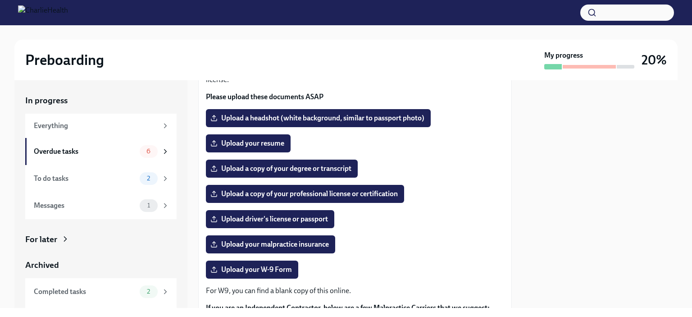
scroll to position [87, 0]
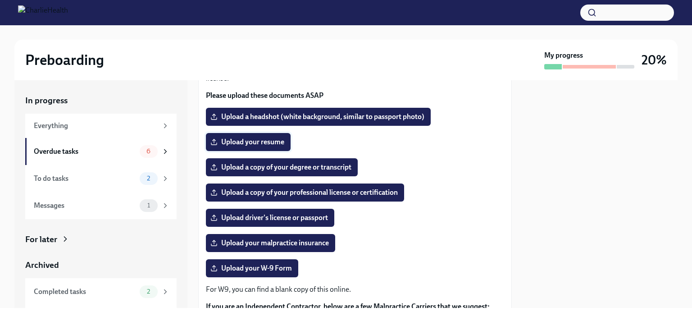
click at [258, 146] on label "Upload your resume" at bounding box center [248, 142] width 85 height 18
click at [0, 0] on input "Upload your resume" at bounding box center [0, 0] width 0 height 0
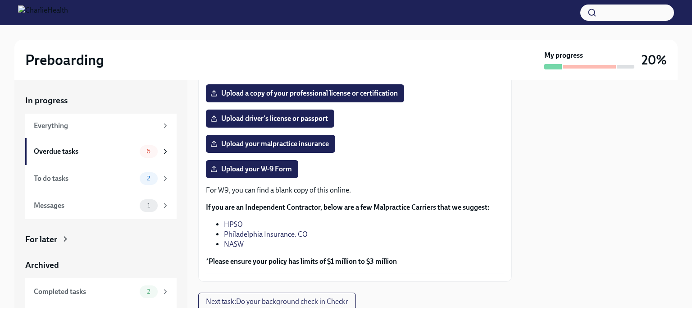
scroll to position [218, 0]
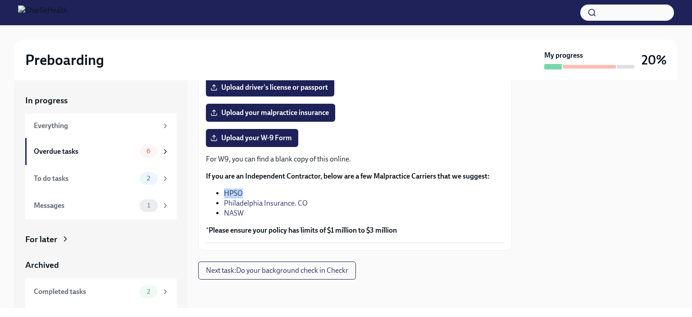
drag, startPoint x: 251, startPoint y: 194, endPoint x: 218, endPoint y: 194, distance: 32.9
click at [224, 194] on li "HPSO" at bounding box center [364, 193] width 280 height 10
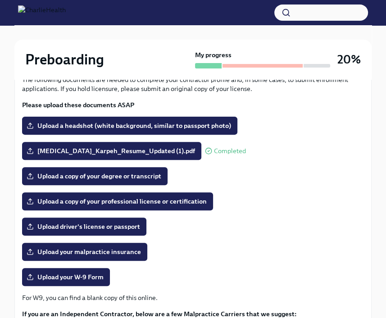
scroll to position [111, 0]
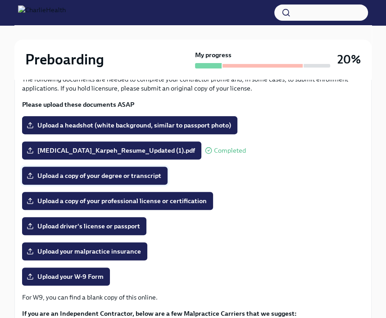
click at [100, 180] on label "Upload a copy of your degree or transcript" at bounding box center [95, 176] width 146 height 18
click at [0, 0] on input "Upload a copy of your degree or transcript" at bounding box center [0, 0] width 0 height 0
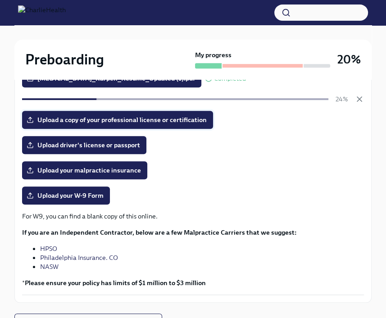
scroll to position [187, 0]
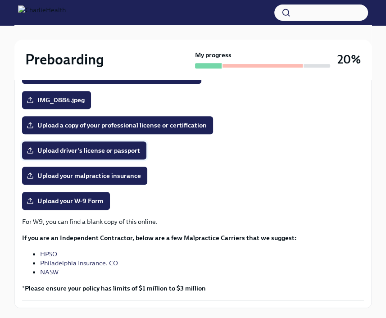
click at [101, 151] on span "Upload driver's license or passport" at bounding box center [84, 150] width 112 height 9
click at [0, 0] on input "Upload driver's license or passport" at bounding box center [0, 0] width 0 height 0
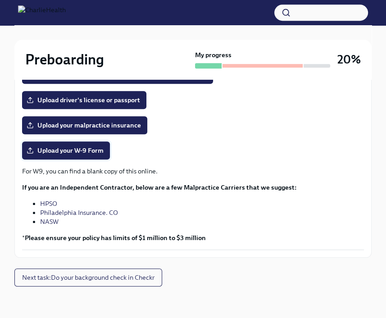
click at [105, 154] on label "Upload your W-9 Form" at bounding box center [66, 150] width 88 height 18
click at [0, 0] on input "Upload your W-9 Form" at bounding box center [0, 0] width 0 height 0
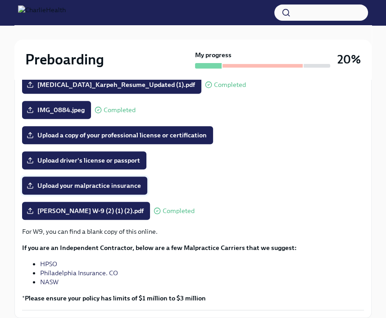
scroll to position [168, 0]
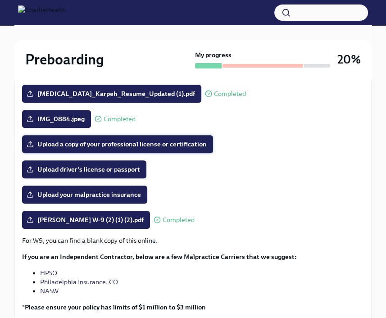
click at [100, 148] on span "Upload a copy of your professional license or certification" at bounding box center [117, 144] width 178 height 9
click at [0, 0] on input "Upload a copy of your professional license or certification" at bounding box center [0, 0] width 0 height 0
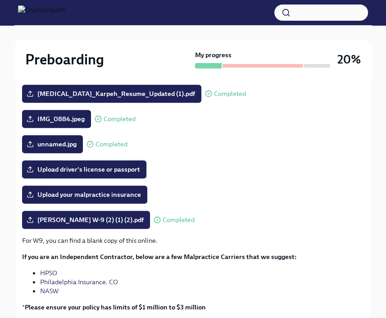
click at [53, 171] on span "Upload driver's license or passport" at bounding box center [84, 169] width 112 height 9
click at [0, 0] on input "Upload driver's license or passport" at bounding box center [0, 0] width 0 height 0
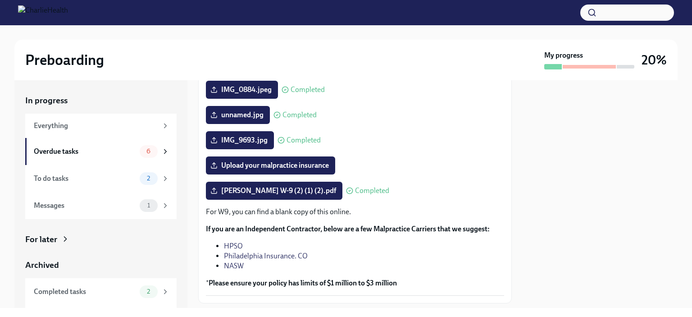
scroll to position [218, 0]
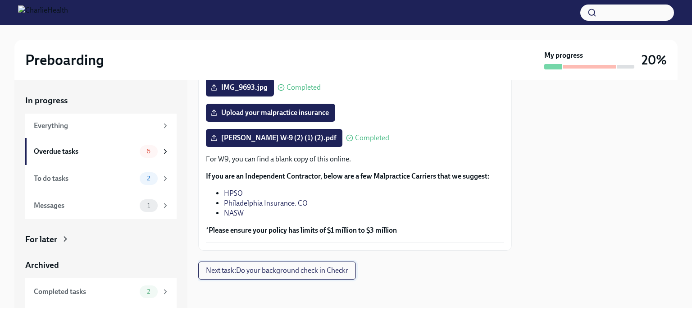
click at [258, 268] on span "Next task : Do your background check in Checkr" at bounding box center [277, 270] width 142 height 9
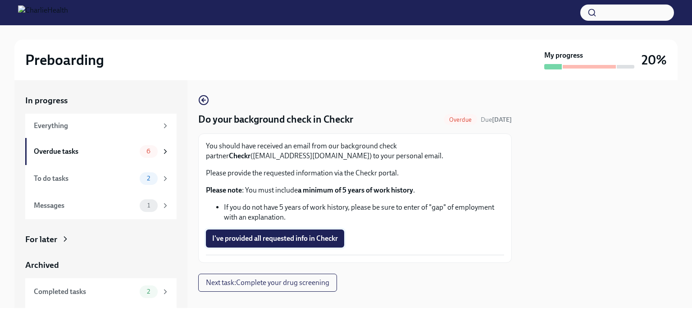
click at [240, 239] on span "I've provided all requested info in Checkr" at bounding box center [275, 238] width 126 height 9
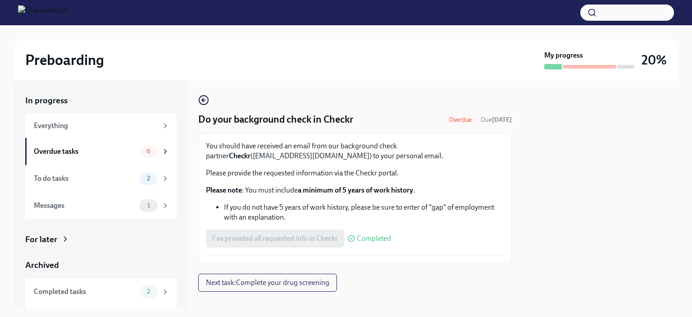
scroll to position [12, 0]
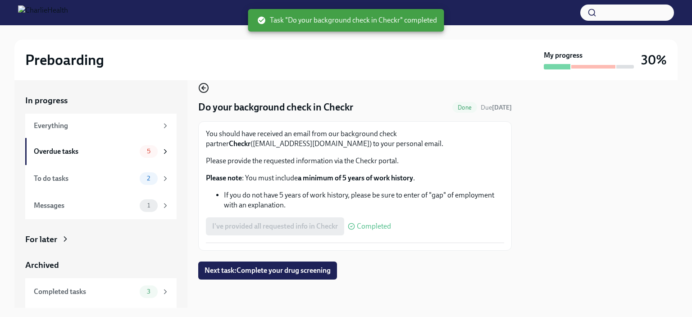
click at [205, 84] on circle "button" at bounding box center [203, 87] width 9 height 9
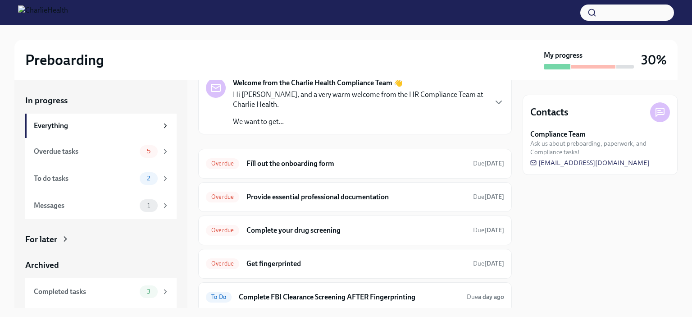
scroll to position [43, 0]
click at [256, 203] on div "Overdue Provide essential professional documentation Due [DATE]" at bounding box center [355, 197] width 298 height 14
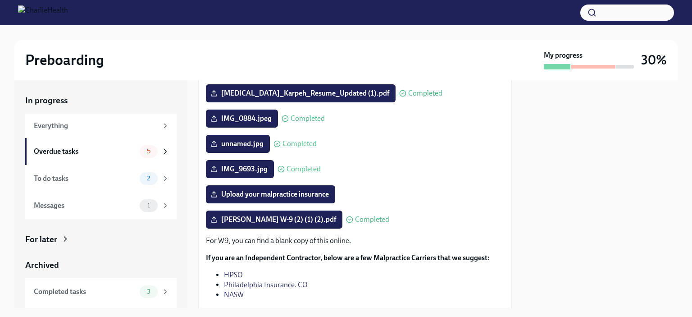
scroll to position [137, 0]
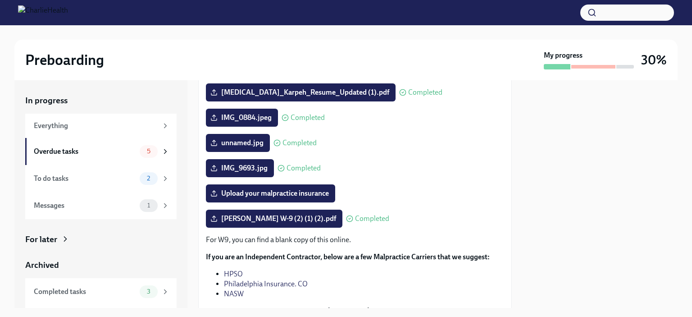
click at [237, 272] on link "HPSO" at bounding box center [233, 273] width 19 height 9
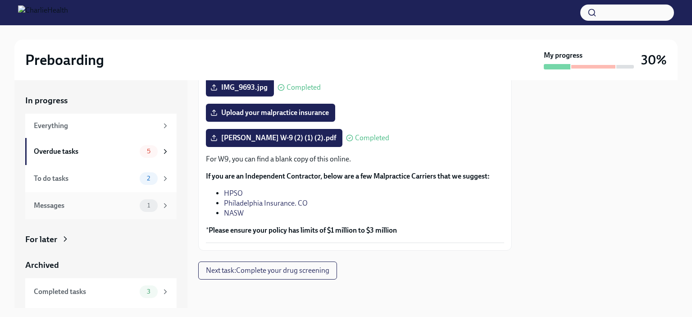
scroll to position [24, 0]
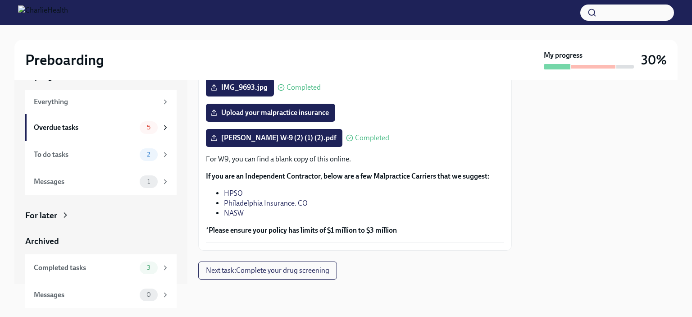
click at [66, 216] on icon at bounding box center [65, 214] width 9 height 9
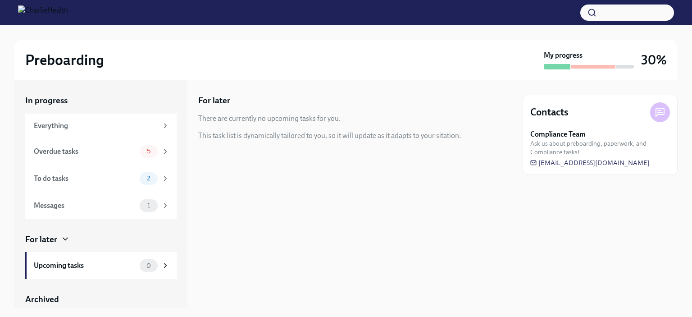
scroll to position [58, 0]
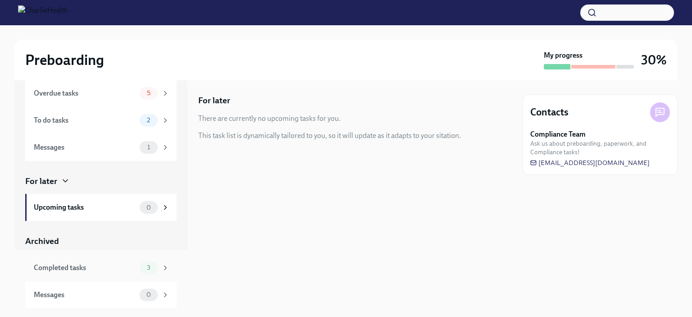
click at [87, 257] on div "Completed tasks 3" at bounding box center [100, 267] width 151 height 27
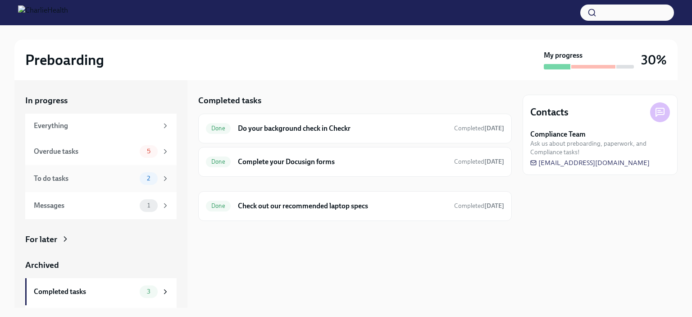
click at [93, 173] on div "To do tasks 2" at bounding box center [102, 178] width 136 height 13
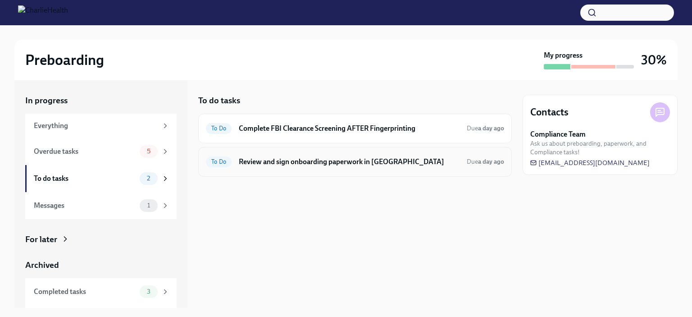
click at [297, 162] on h6 "Review and sign onboarding paperwork in [GEOGRAPHIC_DATA]" at bounding box center [349, 162] width 221 height 10
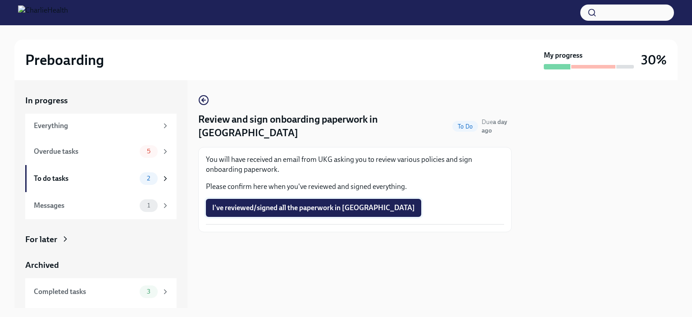
click at [285, 203] on span "I've reviewed/signed all the paperwork in [GEOGRAPHIC_DATA]" at bounding box center [313, 207] width 203 height 9
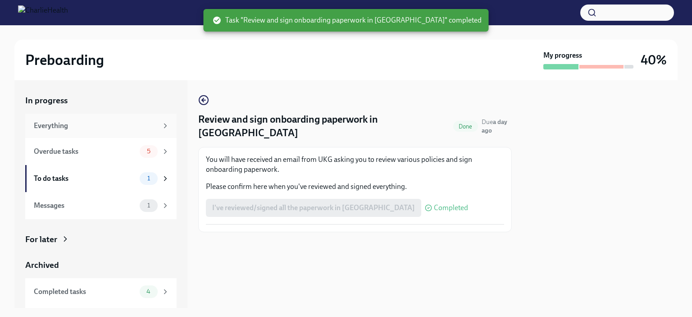
click at [46, 127] on div "Everything" at bounding box center [96, 126] width 124 height 10
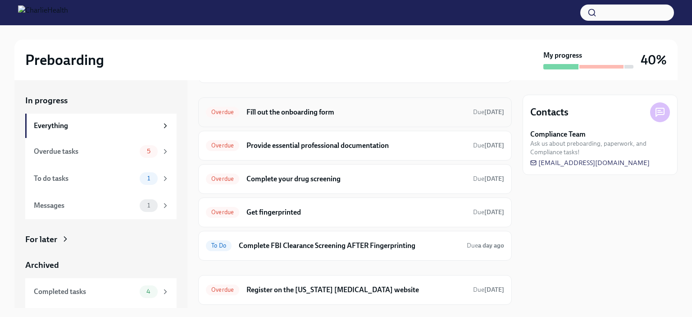
scroll to position [96, 0]
click at [288, 114] on h6 "Fill out the onboarding form" at bounding box center [355, 111] width 219 height 10
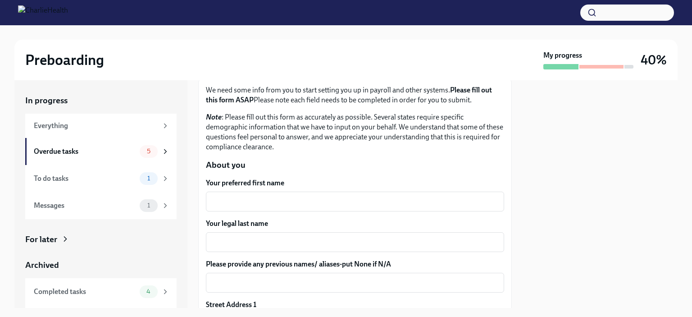
scroll to position [63, 0]
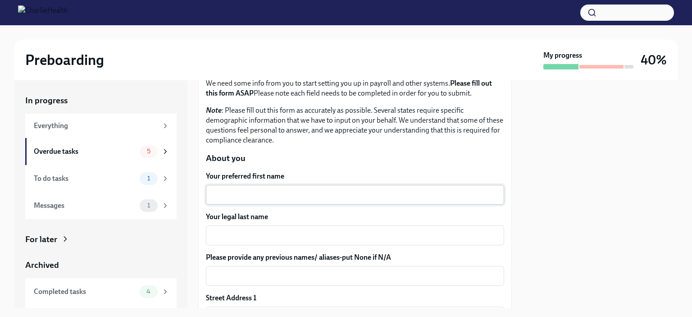
click at [247, 192] on textarea "Your preferred first name" at bounding box center [354, 194] width 287 height 11
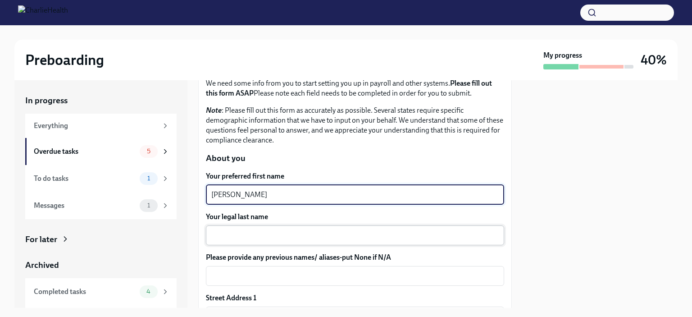
type textarea "[PERSON_NAME]"
click at [251, 235] on textarea "Your legal last name" at bounding box center [354, 235] width 287 height 11
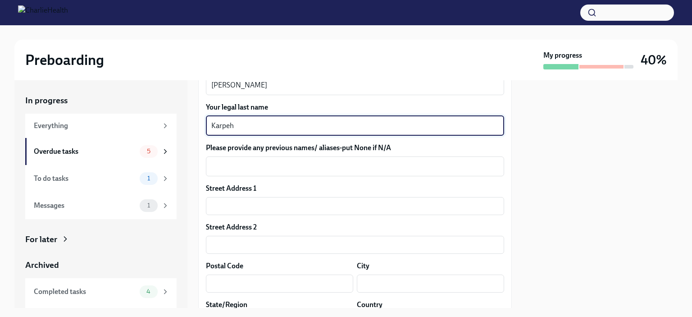
scroll to position [173, 0]
type textarea "Karpeh"
click at [241, 187] on label "Street Address 1" at bounding box center [231, 188] width 50 height 10
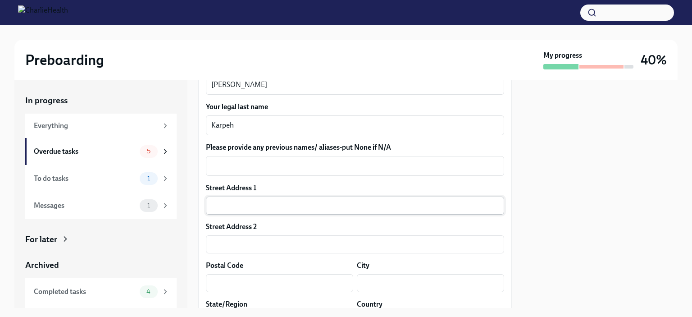
click at [242, 211] on input "text" at bounding box center [355, 205] width 298 height 18
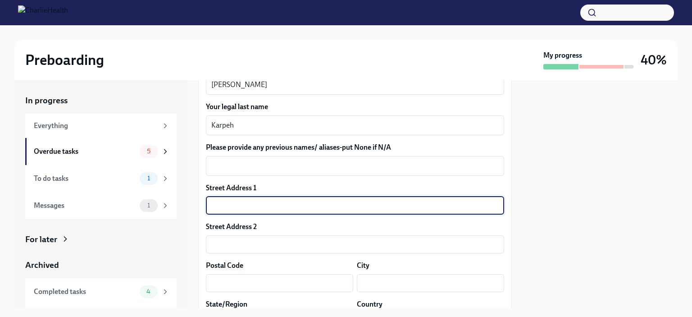
type input "[STREET_ADDRESS]"
type input "55433"
type input "[PERSON_NAME] radpis"
type input "MN"
type input "US"
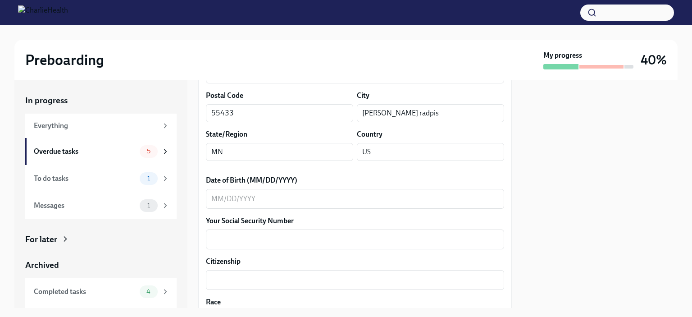
scroll to position [351, 0]
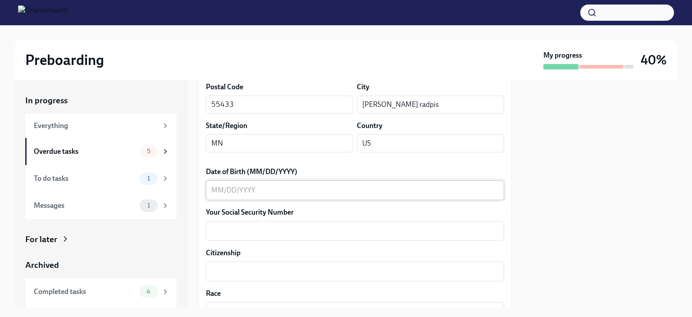
click at [260, 195] on textarea "Date of Birth (MM/DD/YYYY)" at bounding box center [354, 190] width 287 height 11
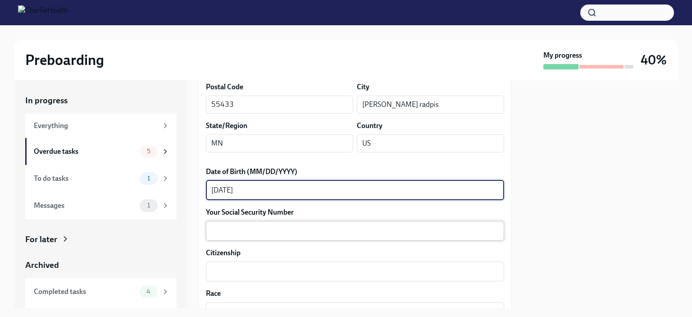
type textarea "[DATE]"
click at [254, 239] on div "x ​" at bounding box center [355, 231] width 298 height 20
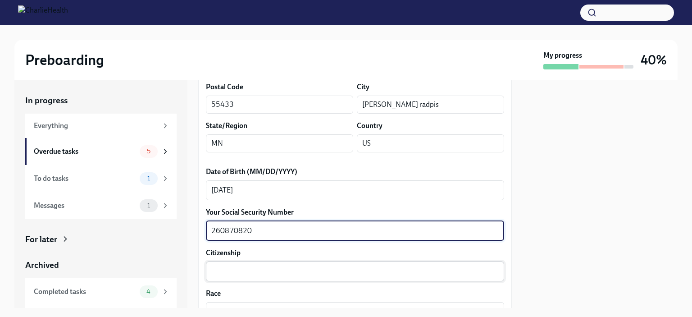
type textarea "260870820"
click at [245, 275] on textarea "Citizenship" at bounding box center [354, 271] width 287 height 11
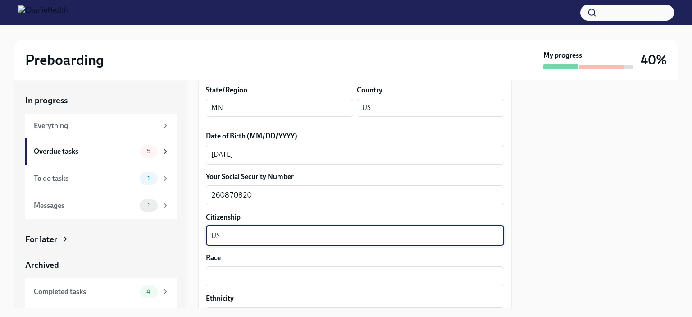
scroll to position [387, 0]
type textarea "US"
click at [243, 275] on textarea "Race" at bounding box center [354, 275] width 287 height 11
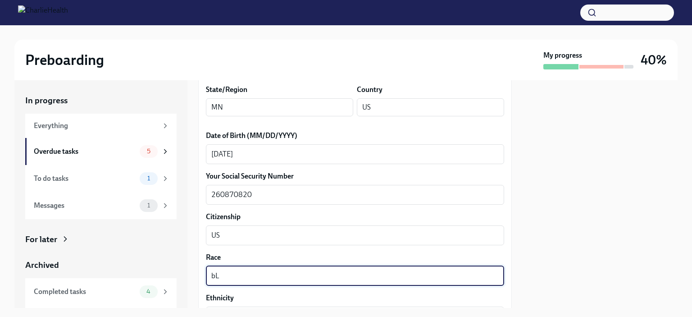
type textarea "b"
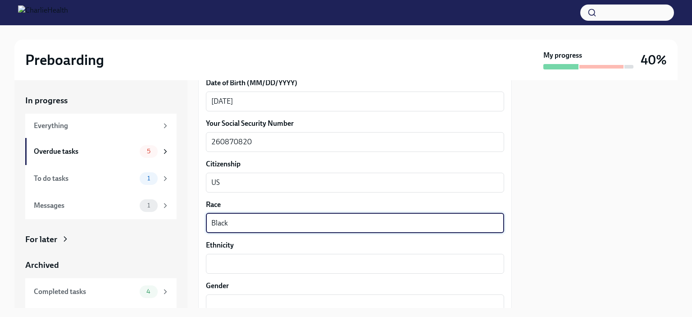
scroll to position [440, 0]
type textarea "Black"
click at [233, 264] on textarea "Ethnicity" at bounding box center [354, 263] width 287 height 11
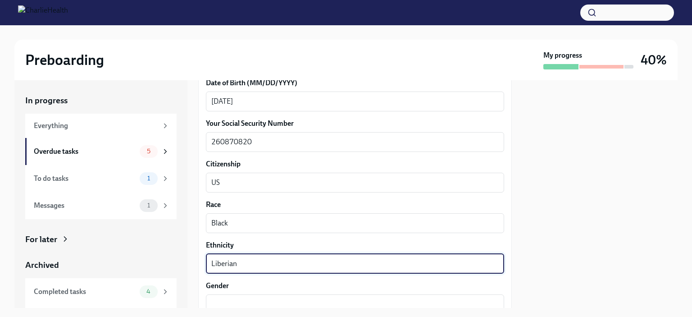
scroll to position [465, 0]
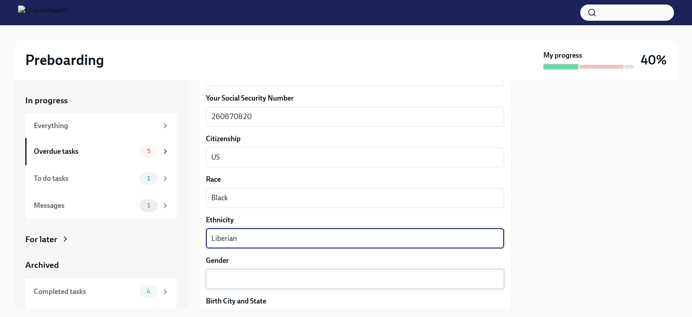
type textarea "Liberian"
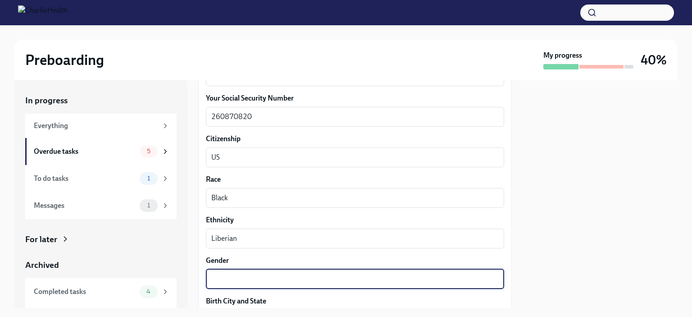
click at [233, 278] on textarea "Gender" at bounding box center [354, 279] width 287 height 11
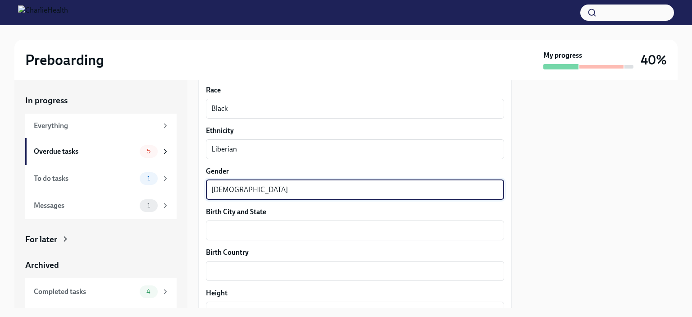
scroll to position [556, 0]
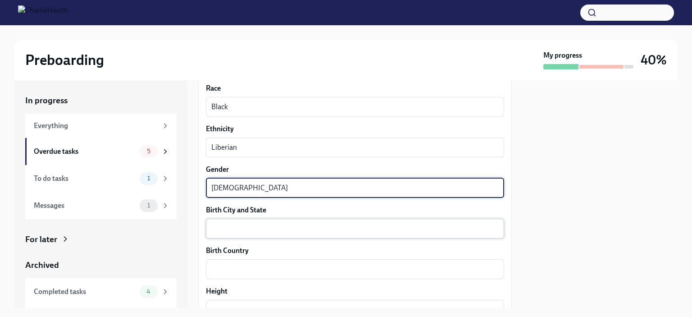
type textarea "[DEMOGRAPHIC_DATA]"
click at [219, 229] on textarea "Birth City and State" at bounding box center [354, 228] width 287 height 11
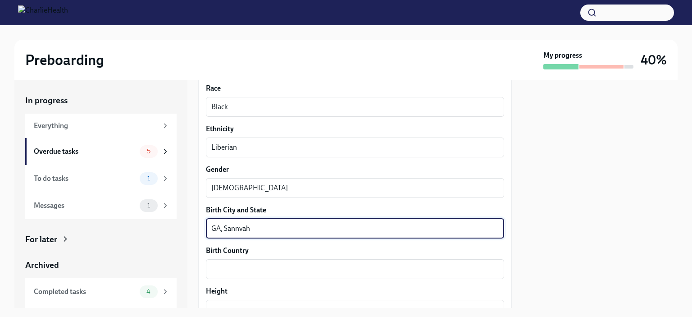
click at [237, 228] on textarea "GA, Sannvah" at bounding box center [354, 228] width 287 height 11
drag, startPoint x: 237, startPoint y: 228, endPoint x: 232, endPoint y: 232, distance: 6.5
click at [232, 232] on textarea "GA, Sannvah" at bounding box center [354, 228] width 287 height 11
drag, startPoint x: 232, startPoint y: 232, endPoint x: 215, endPoint y: 231, distance: 16.7
click at [215, 231] on textarea "GA, Sannvah" at bounding box center [354, 228] width 287 height 11
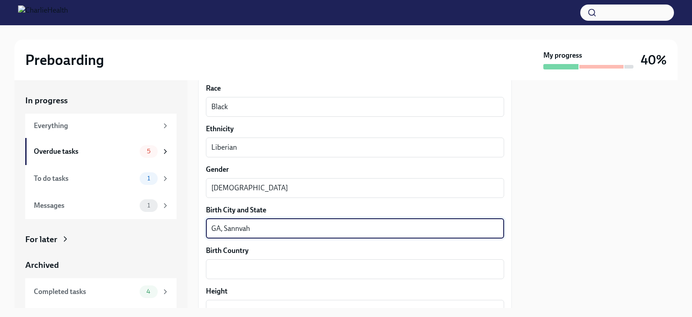
click at [237, 231] on textarea "GA, Sannvah" at bounding box center [354, 228] width 287 height 11
click at [239, 228] on textarea "GA, Sannvah" at bounding box center [354, 228] width 287 height 11
click at [266, 228] on textarea "GA, Saanvah" at bounding box center [354, 228] width 287 height 11
click at [237, 231] on textarea "GA, Saanvah" at bounding box center [354, 228] width 287 height 11
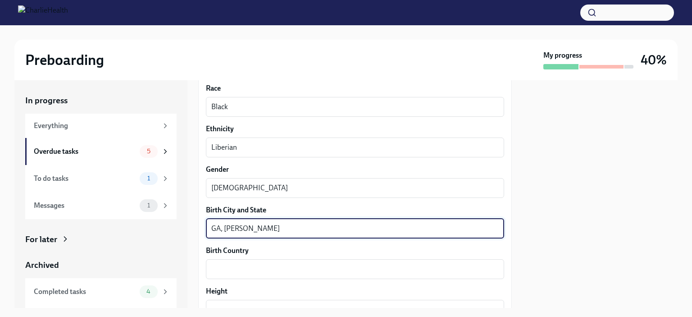
click at [250, 225] on textarea "GA, [PERSON_NAME]" at bounding box center [354, 228] width 287 height 11
click at [234, 230] on textarea "GA, [DEMOGRAPHIC_DATA]" at bounding box center [354, 228] width 287 height 11
click at [265, 232] on textarea "GA, Savnnah" at bounding box center [354, 228] width 287 height 11
click at [245, 262] on div "x ​" at bounding box center [355, 269] width 298 height 20
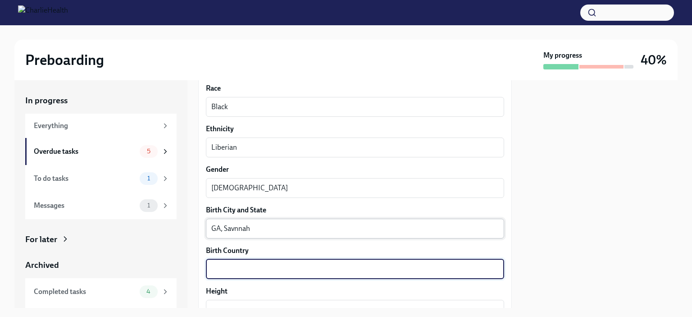
click at [229, 231] on textarea "GA, Savnnah" at bounding box center [354, 228] width 287 height 11
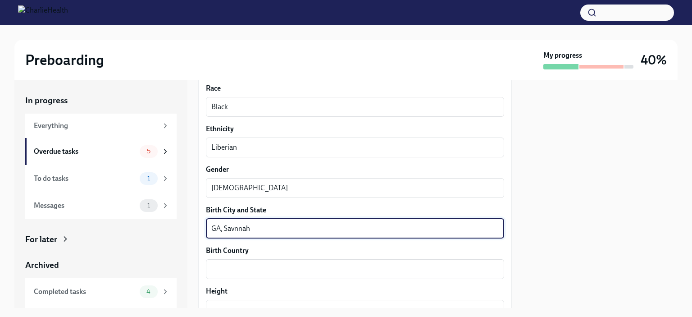
click at [229, 231] on textarea "GA, Savnnah" at bounding box center [354, 228] width 287 height 11
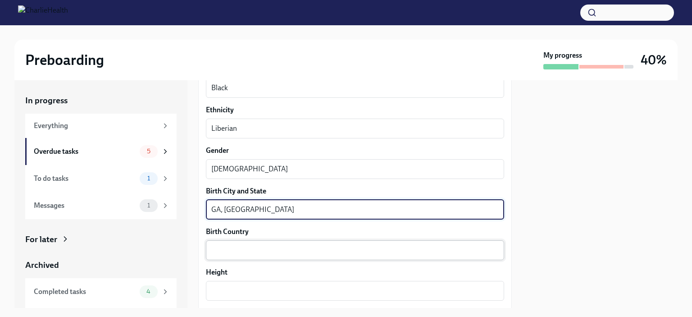
type textarea "GA, [GEOGRAPHIC_DATA]"
click at [226, 258] on div "x ​" at bounding box center [355, 250] width 298 height 20
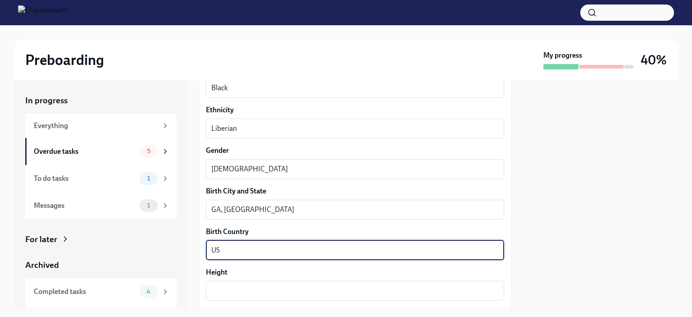
scroll to position [594, 0]
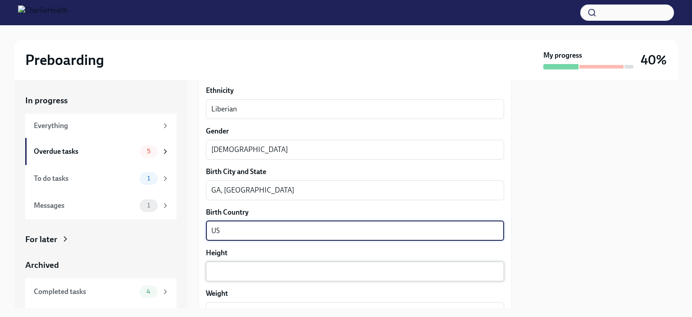
type textarea "US"
click at [226, 264] on div "x ​" at bounding box center [355, 271] width 298 height 20
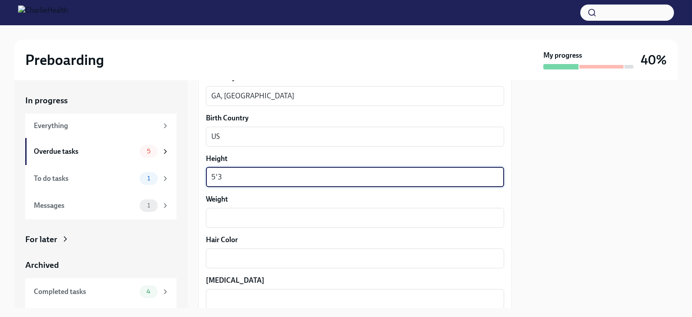
scroll to position [690, 0]
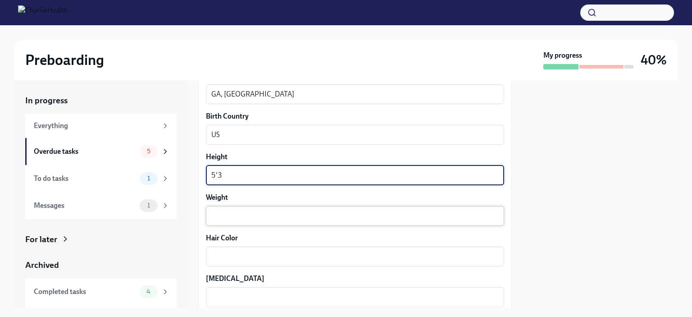
type textarea "5'3"
click at [214, 220] on textarea "Weight" at bounding box center [354, 215] width 287 height 11
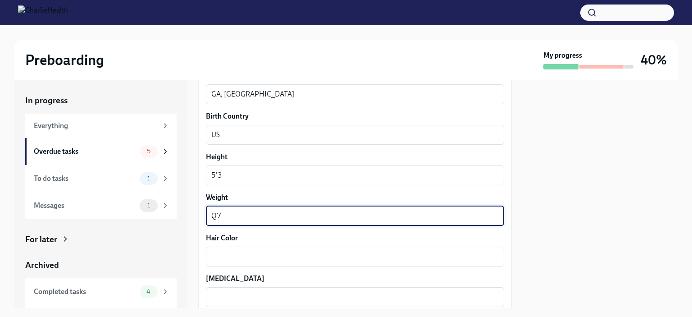
type textarea "Q"
type textarea "175"
click at [224, 246] on div "x ​" at bounding box center [355, 256] width 298 height 20
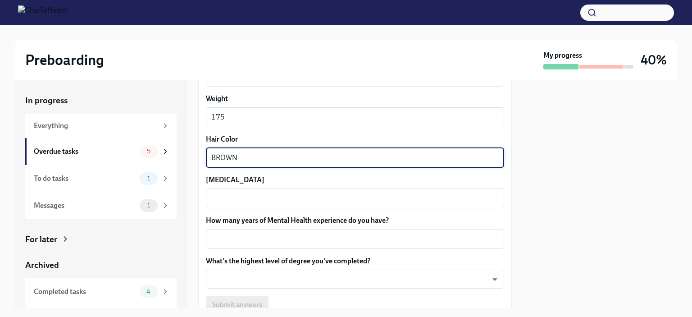
scroll to position [789, 0]
type textarea "BROWN"
click at [224, 196] on textarea "[MEDICAL_DATA]" at bounding box center [354, 197] width 287 height 11
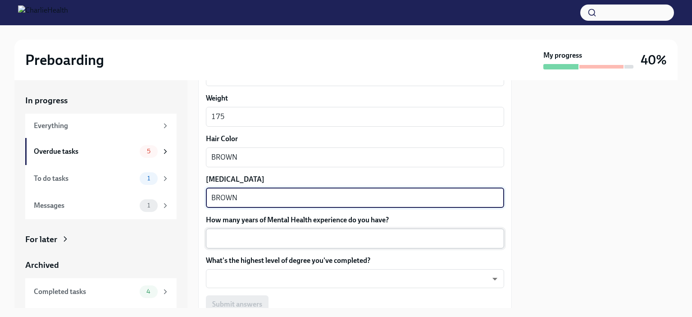
type textarea "BROWN"
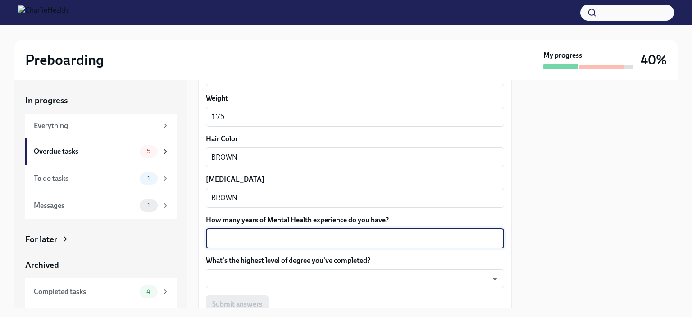
click at [225, 239] on textarea "How many years of Mental Health experience do you have?" at bounding box center [354, 238] width 287 height 11
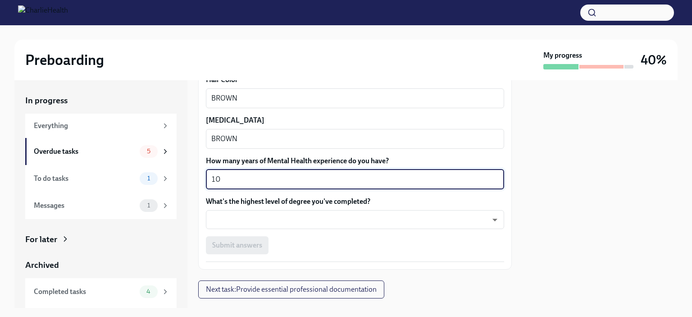
scroll to position [849, 0]
type textarea "10"
click at [223, 222] on body "Preboarding My progress 40% In progress Everything Overdue tasks 5 To do tasks …" at bounding box center [346, 158] width 692 height 317
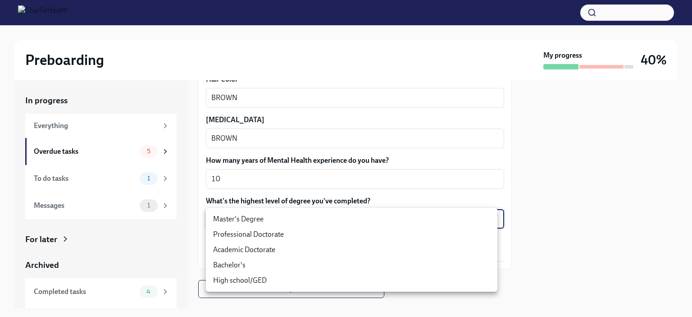
click at [221, 217] on li "Master's Degree" at bounding box center [352, 218] width 292 height 15
type input "2vBr-ghkD"
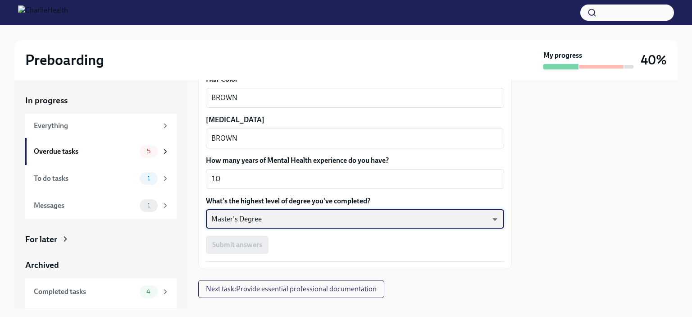
scroll to position [867, 0]
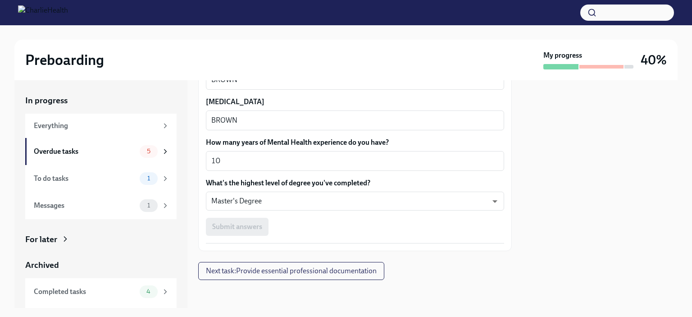
click at [225, 231] on div "Submit answers" at bounding box center [355, 227] width 298 height 18
click at [238, 234] on div "Submit answers" at bounding box center [355, 227] width 298 height 18
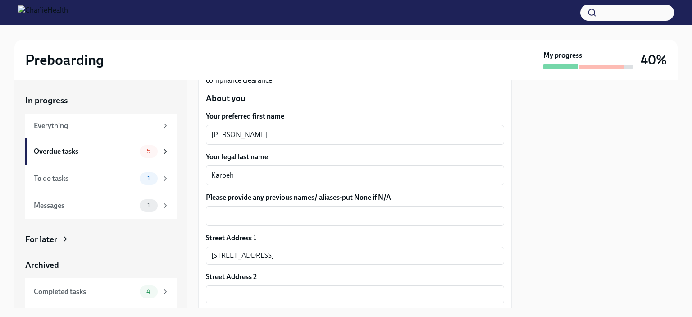
scroll to position [119, 0]
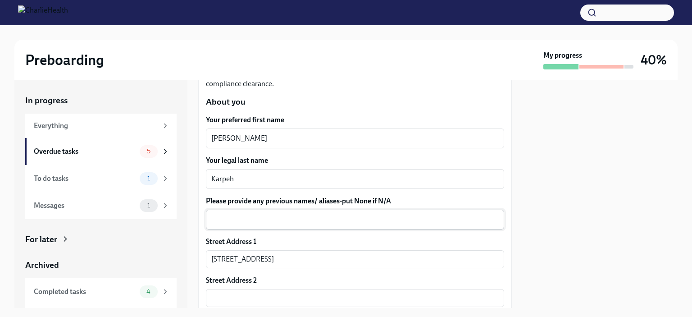
click at [222, 225] on div "x ​" at bounding box center [355, 220] width 298 height 20
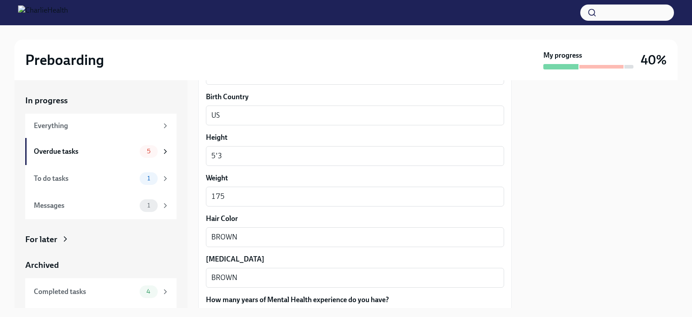
scroll to position [867, 0]
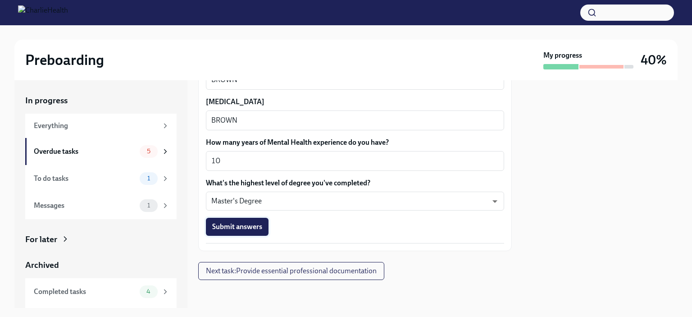
type textarea "N/A"
click at [230, 230] on span "Submit answers" at bounding box center [237, 226] width 50 height 9
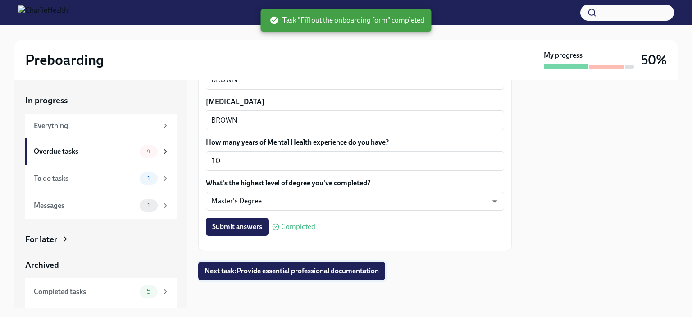
click at [288, 273] on span "Next task : Provide essential professional documentation" at bounding box center [292, 270] width 174 height 9
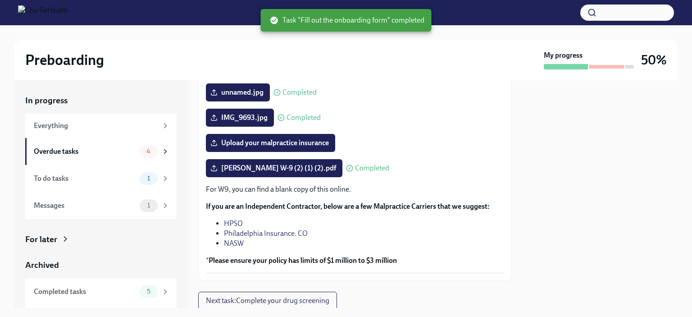
scroll to position [188, 0]
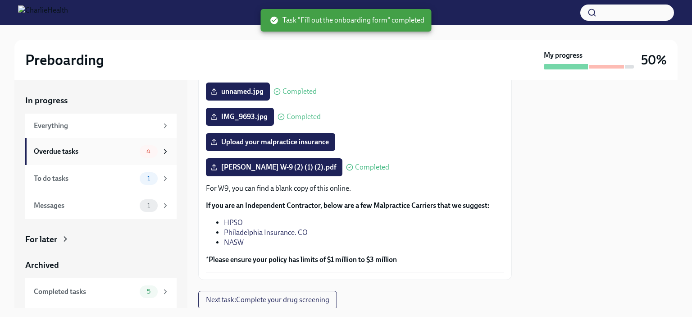
click at [53, 150] on div "Overdue tasks" at bounding box center [85, 151] width 102 height 10
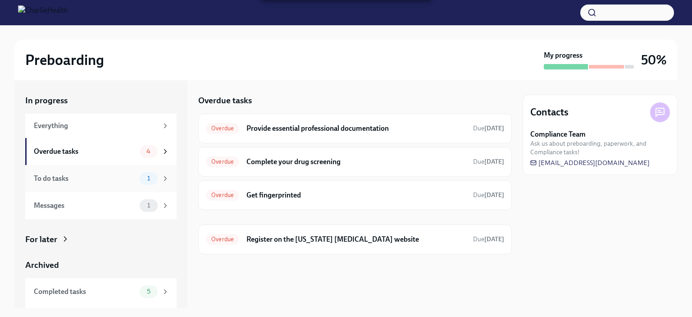
click at [56, 185] on div "To do tasks 1" at bounding box center [100, 178] width 151 height 27
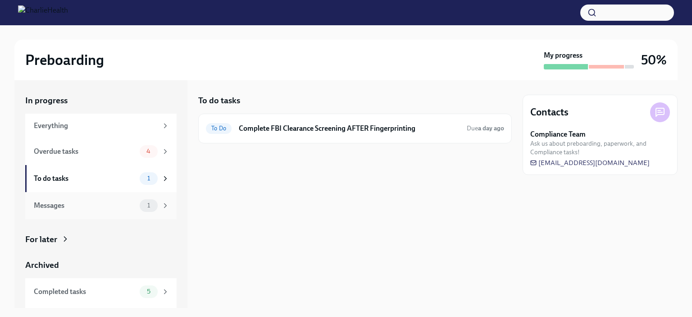
click at [73, 211] on div "Messages 1" at bounding box center [102, 205] width 136 height 13
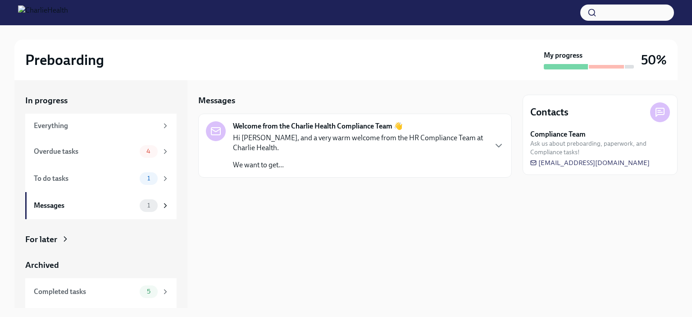
click at [297, 139] on p "Hi [PERSON_NAME], and a very warm welcome from the HR Compliance Team at Charli…" at bounding box center [359, 143] width 253 height 20
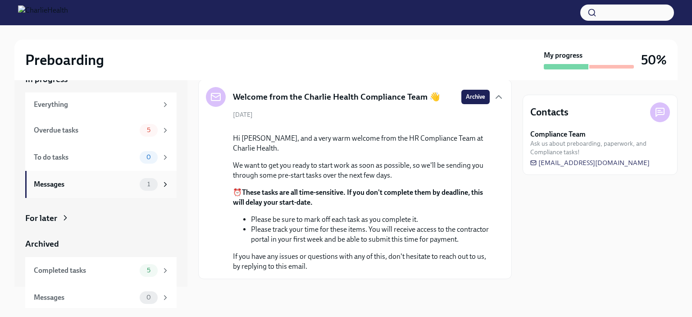
scroll to position [24, 0]
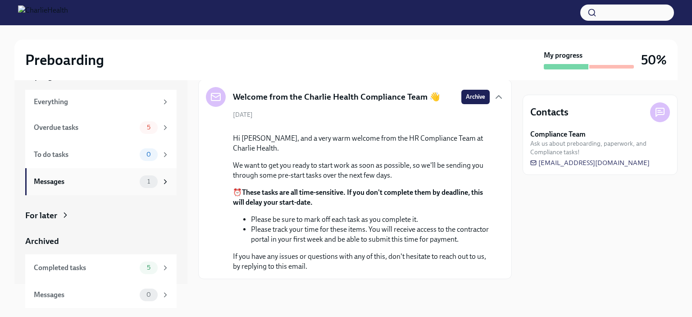
click at [69, 212] on icon at bounding box center [65, 214] width 9 height 9
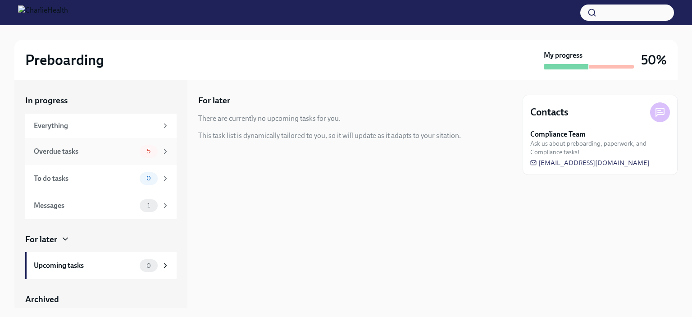
click at [55, 151] on div "Overdue tasks" at bounding box center [85, 151] width 102 height 10
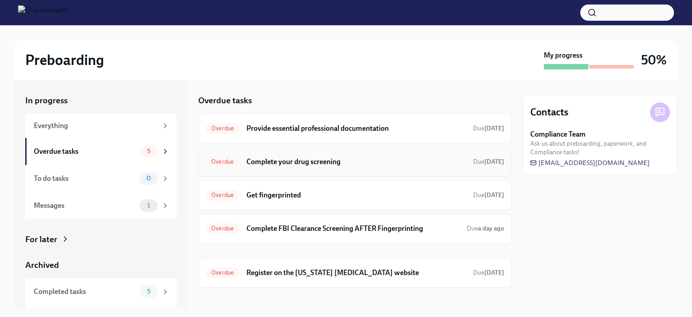
click at [254, 162] on h6 "Complete your drug screening" at bounding box center [355, 162] width 219 height 10
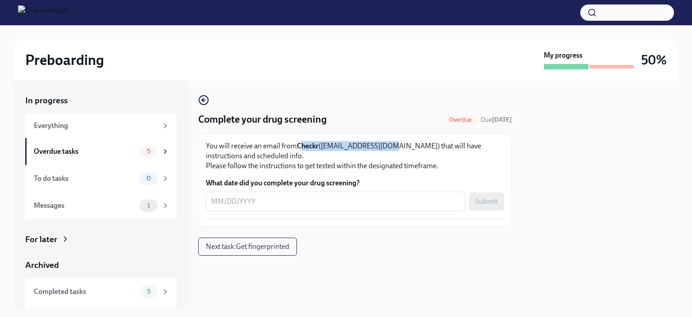
drag, startPoint x: 301, startPoint y: 139, endPoint x: 389, endPoint y: 147, distance: 88.7
click at [389, 147] on div "You will receive an email from Checkr ([EMAIL_ADDRESS][DOMAIN_NAME]) that will …" at bounding box center [355, 179] width 314 height 93
click at [389, 147] on p "You will receive an email from Checkr ([EMAIL_ADDRESS][DOMAIN_NAME]) that will …" at bounding box center [355, 156] width 298 height 30
drag, startPoint x: 389, startPoint y: 147, endPoint x: 315, endPoint y: 146, distance: 73.9
click at [315, 146] on p "You will receive an email from Checkr ([EMAIL_ADDRESS][DOMAIN_NAME]) that will …" at bounding box center [355, 156] width 298 height 30
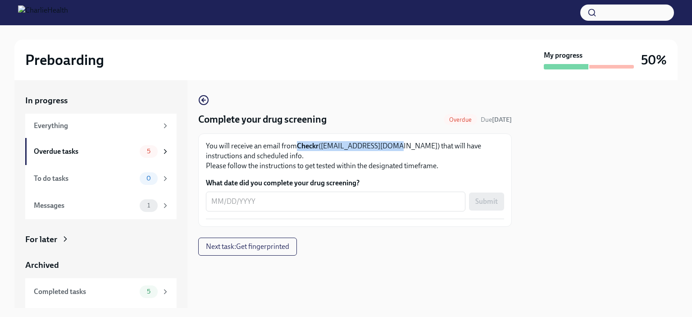
click at [315, 146] on strong "Checkr" at bounding box center [308, 145] width 22 height 9
drag, startPoint x: 296, startPoint y: 147, endPoint x: 388, endPoint y: 145, distance: 92.4
click at [388, 145] on p "You will receive an email from Checkr ([EMAIL_ADDRESS][DOMAIN_NAME]) that will …" at bounding box center [355, 156] width 298 height 30
copy p "Checkr ([EMAIL_ADDRESS][DOMAIN_NAME]"
click at [50, 97] on div "In progress" at bounding box center [100, 101] width 151 height 12
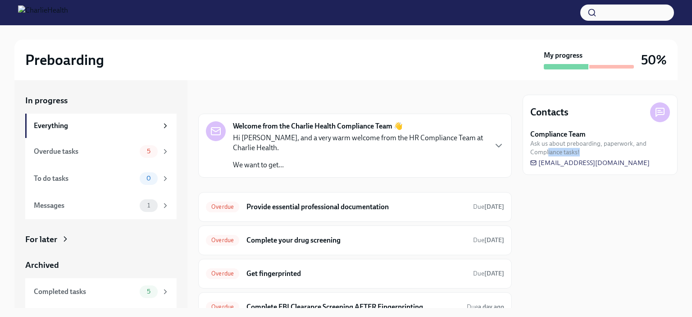
drag, startPoint x: 658, startPoint y: 162, endPoint x: 548, endPoint y: 155, distance: 110.7
click at [548, 155] on div "Compliance Team Ask us about preboarding, paperwork, and Compliance tasks! [EMA…" at bounding box center [600, 148] width 140 height 38
click at [537, 154] on span "Ask us about preboarding, paperwork, and Compliance tasks!" at bounding box center [600, 147] width 140 height 17
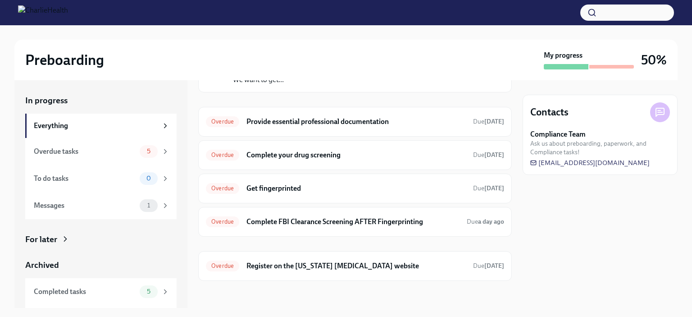
scroll to position [24, 0]
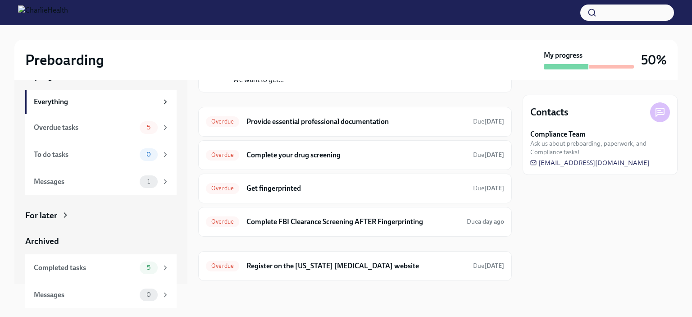
click at [32, 9] on img at bounding box center [43, 12] width 50 height 14
click at [545, 160] on span "[EMAIL_ADDRESS][DOMAIN_NAME]" at bounding box center [589, 162] width 119 height 9
drag, startPoint x: 656, startPoint y: 160, endPoint x: 531, endPoint y: 153, distance: 125.0
click at [531, 153] on div "Compliance Team Ask us about preboarding, paperwork, and Compliance tasks! [EMA…" at bounding box center [600, 148] width 140 height 38
click at [531, 153] on span "Ask us about preboarding, paperwork, and Compliance tasks!" at bounding box center [600, 147] width 140 height 17
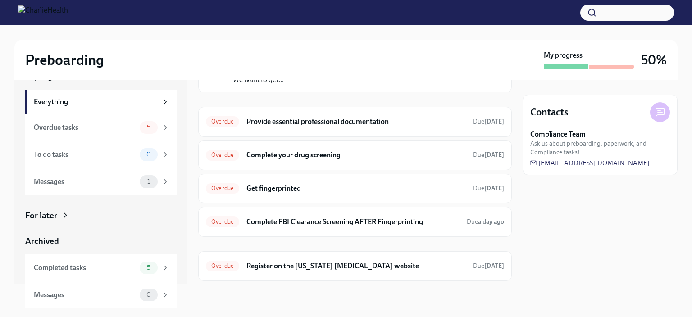
drag, startPoint x: 528, startPoint y: 162, endPoint x: 646, endPoint y: 168, distance: 117.8
click at [639, 170] on div "Contacts Compliance Team Ask us about preboarding, paperwork, and Compliance ta…" at bounding box center [600, 135] width 155 height 80
drag, startPoint x: 657, startPoint y: 165, endPoint x: 539, endPoint y: 162, distance: 118.6
click at [539, 161] on div "Compliance Team Ask us about preboarding, paperwork, and Compliance tasks! [EMA…" at bounding box center [600, 148] width 140 height 38
click at [579, 164] on span "[EMAIL_ADDRESS][DOMAIN_NAME]" at bounding box center [589, 162] width 119 height 9
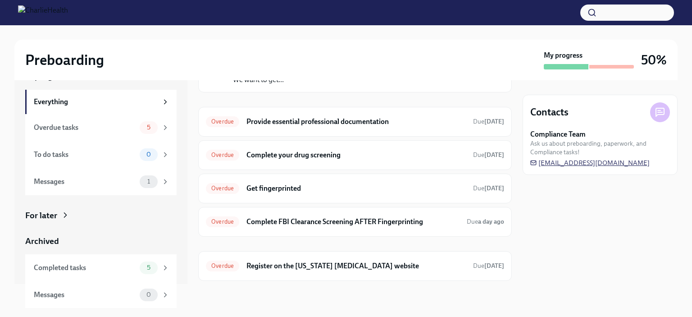
click at [579, 164] on span "[EMAIL_ADDRESS][DOMAIN_NAME]" at bounding box center [589, 162] width 119 height 9
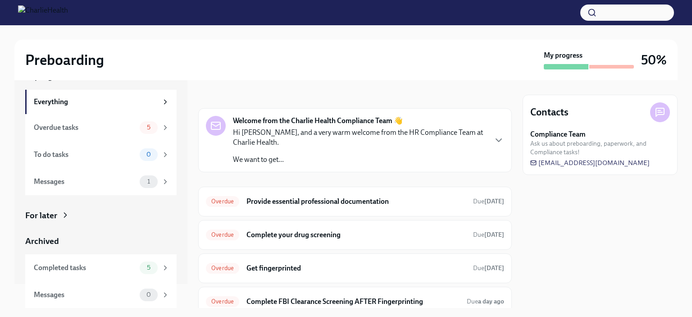
scroll to position [0, 0]
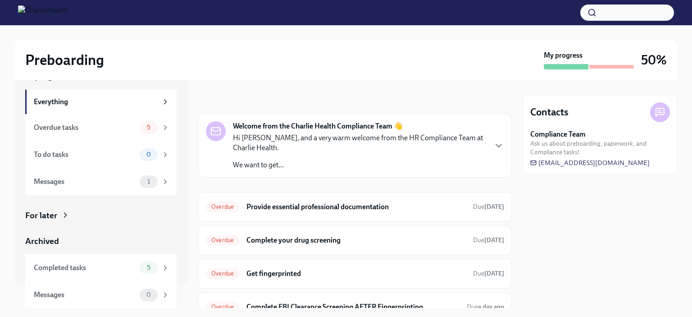
click at [300, 203] on h6 "Provide essential professional documentation" at bounding box center [355, 207] width 219 height 10
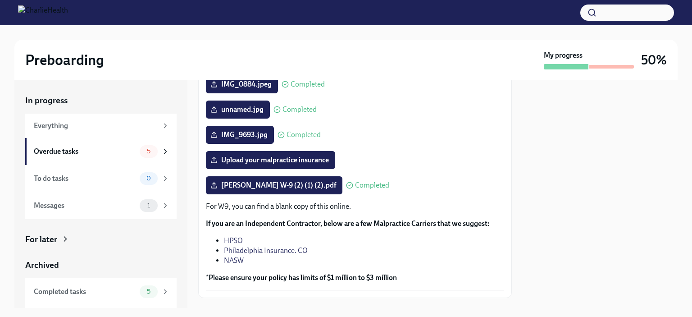
scroll to position [173, 0]
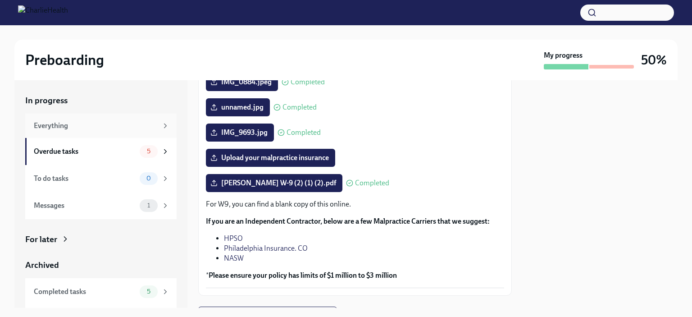
click at [86, 124] on div "Everything" at bounding box center [96, 126] width 124 height 10
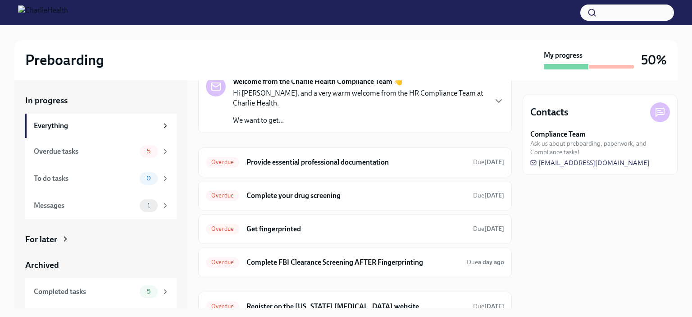
scroll to position [85, 0]
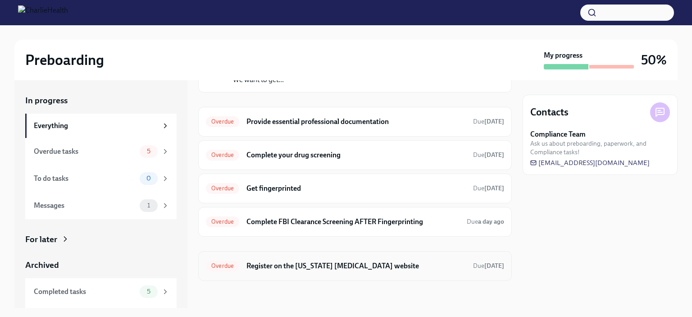
click at [270, 262] on h6 "Register on the [US_STATE] [MEDICAL_DATA] website" at bounding box center [355, 266] width 219 height 10
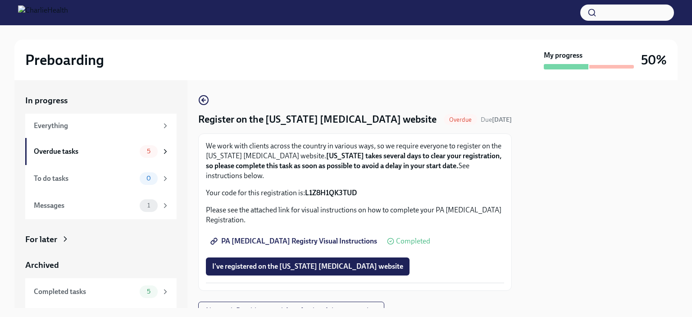
scroll to position [40, 0]
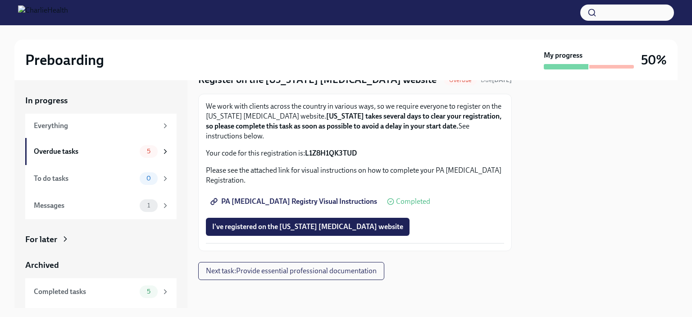
click at [58, 242] on div "For later" at bounding box center [100, 239] width 151 height 12
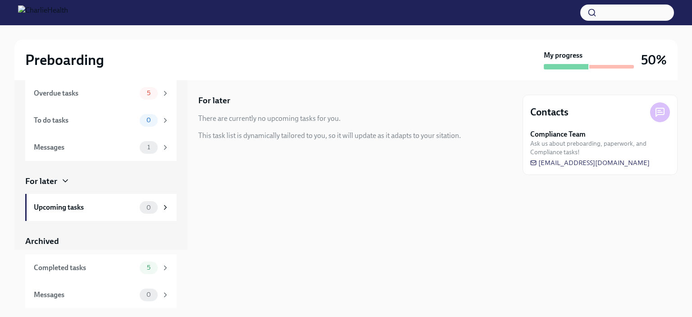
click at [58, 242] on div "Archived" at bounding box center [100, 241] width 151 height 12
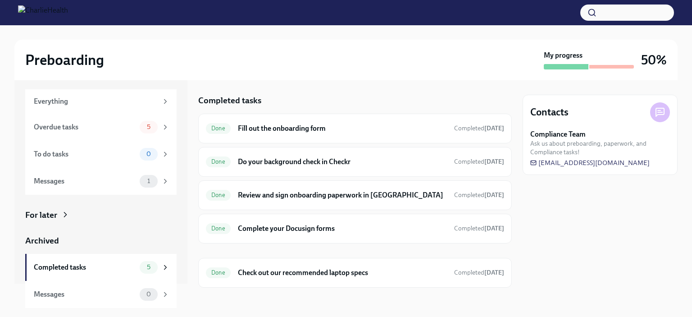
scroll to position [24, 0]
click at [300, 165] on h6 "Do your background check in Checkr" at bounding box center [342, 162] width 209 height 10
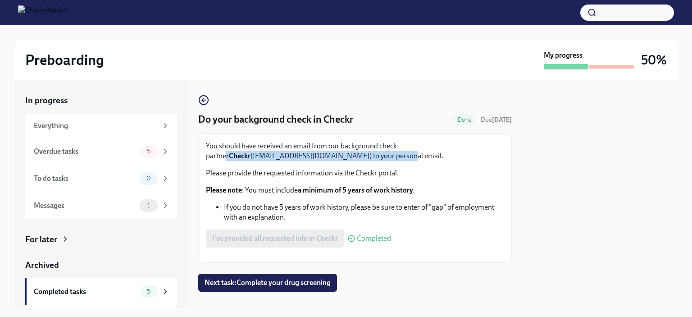
drag, startPoint x: 417, startPoint y: 142, endPoint x: 424, endPoint y: 157, distance: 16.7
click at [424, 157] on p "You should have received an email from our background check partner Checkr ([EM…" at bounding box center [355, 151] width 298 height 20
click at [251, 151] on strong "Checkr" at bounding box center [240, 155] width 22 height 9
drag, startPoint x: 415, startPoint y: 147, endPoint x: 438, endPoint y: 157, distance: 25.4
click at [438, 157] on p "You should have received an email from our background check partner Checkr ([EM…" at bounding box center [355, 151] width 298 height 20
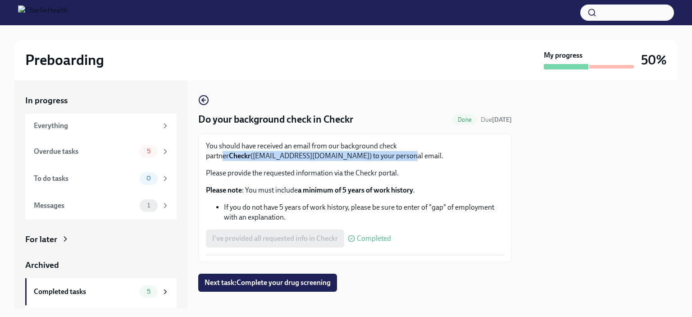
click at [334, 158] on p "You should have received an email from our background check partner Checkr ([EM…" at bounding box center [355, 151] width 298 height 20
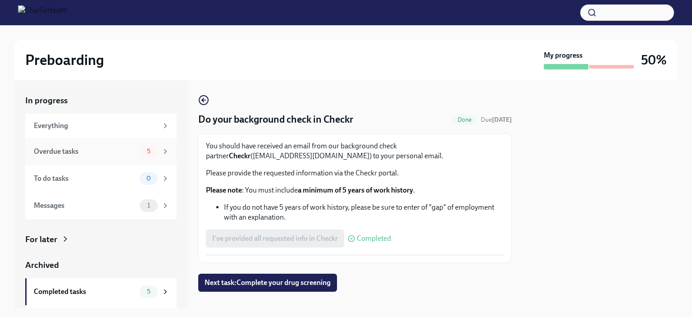
click at [61, 146] on div "Overdue tasks 5" at bounding box center [102, 151] width 136 height 13
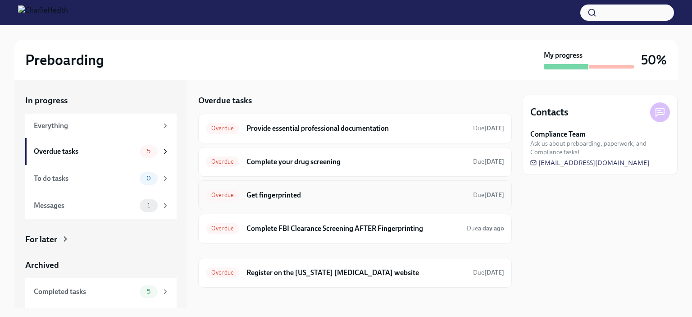
scroll to position [7, 0]
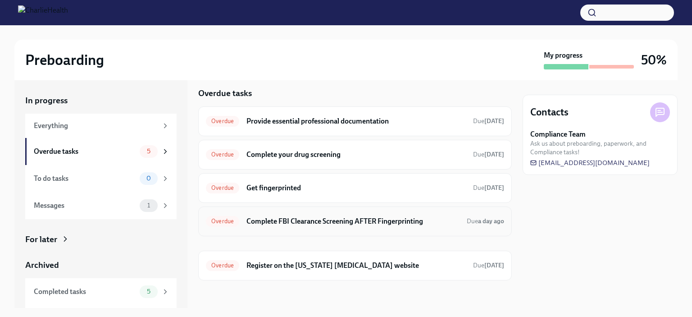
click at [296, 225] on h6 "Complete FBI Clearance Screening AFTER Fingerprinting" at bounding box center [352, 221] width 213 height 10
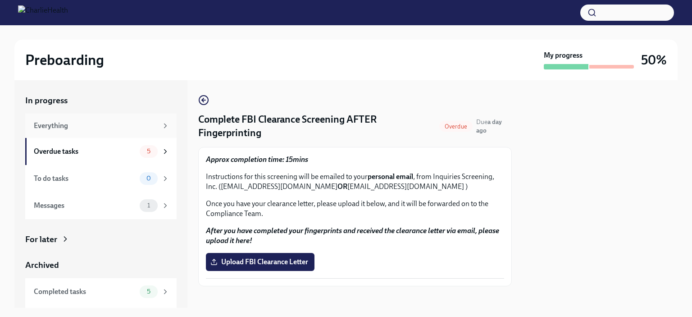
click at [45, 127] on div "Everything" at bounding box center [96, 126] width 124 height 10
